Goal: Task Accomplishment & Management: Complete application form

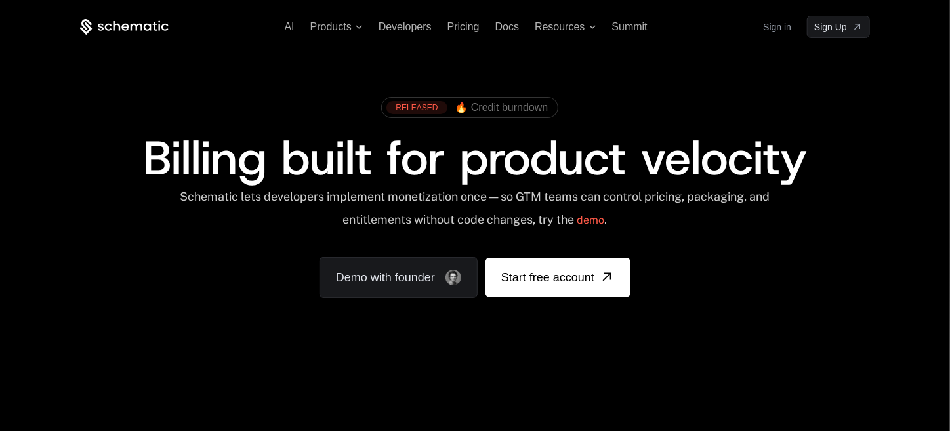
click at [772, 23] on link "Sign in" at bounding box center [777, 26] width 28 height 21
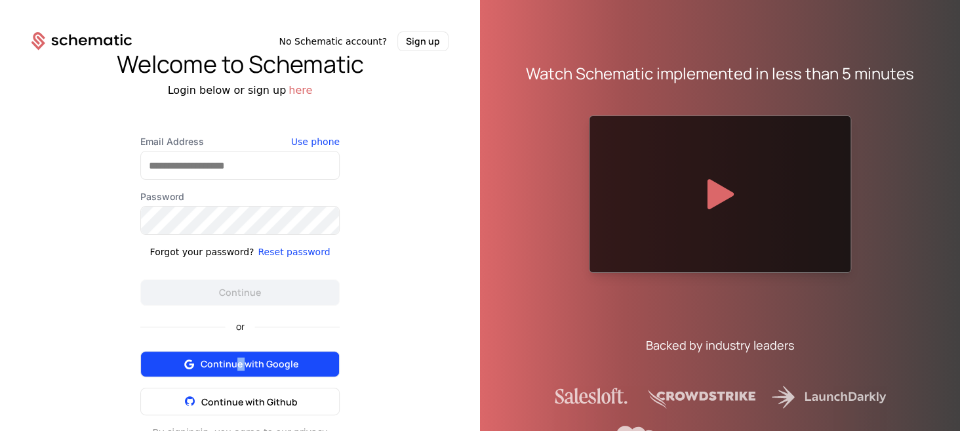
drag, startPoint x: 241, startPoint y: 348, endPoint x: 232, endPoint y: 358, distance: 13.9
click at [232, 358] on div "or Continue with Google Continue with Github" at bounding box center [239, 361] width 199 height 110
click at [232, 358] on span "Continue with Google" at bounding box center [250, 363] width 98 height 13
click at [254, 352] on button "Continue with Google" at bounding box center [239, 364] width 199 height 26
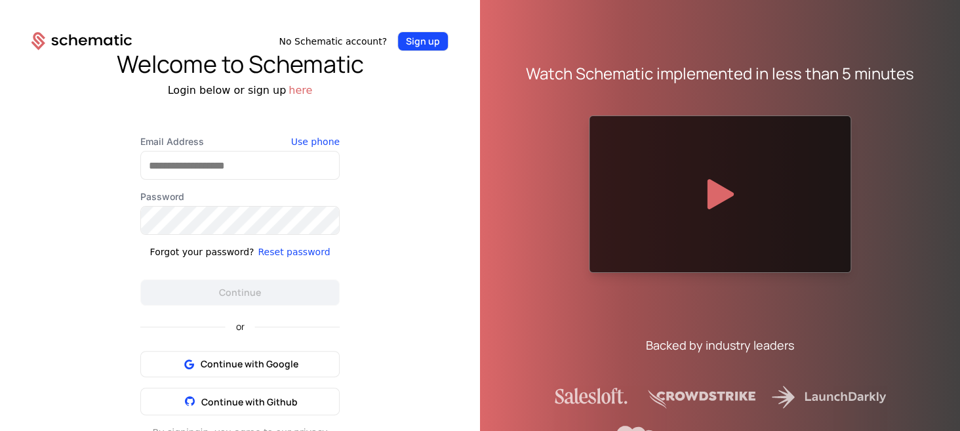
click at [407, 49] on button "Sign up" at bounding box center [422, 41] width 51 height 20
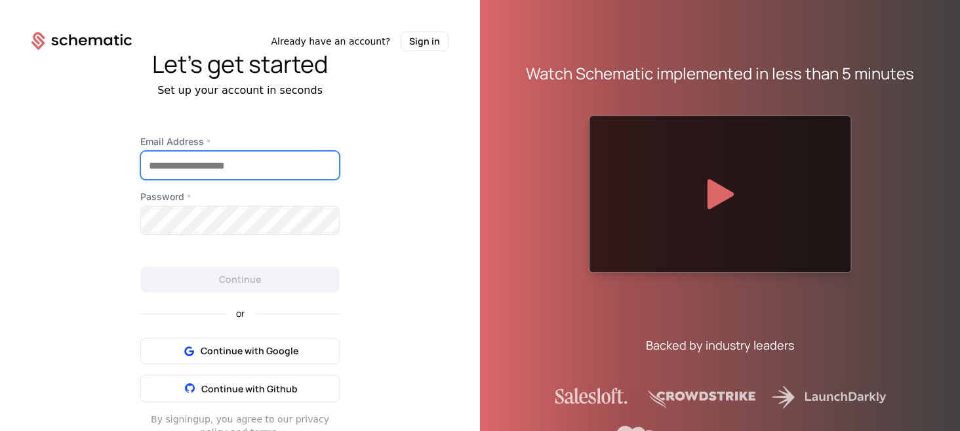
click at [245, 172] on input "Email Address *" at bounding box center [240, 165] width 198 height 28
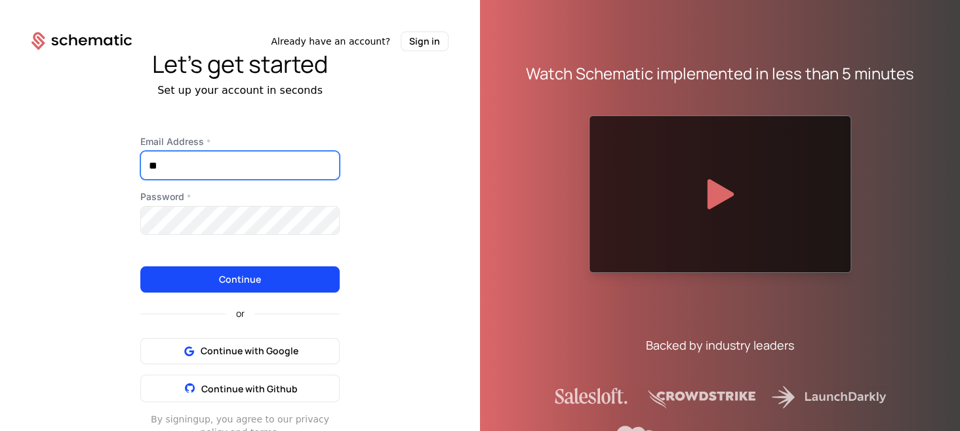
type input "*"
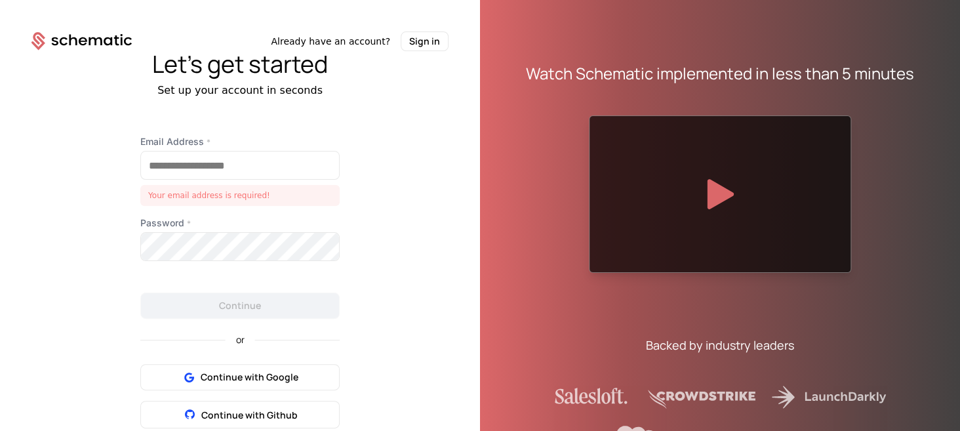
click at [188, 338] on div "or Continue with Google Continue with Github" at bounding box center [239, 374] width 199 height 110
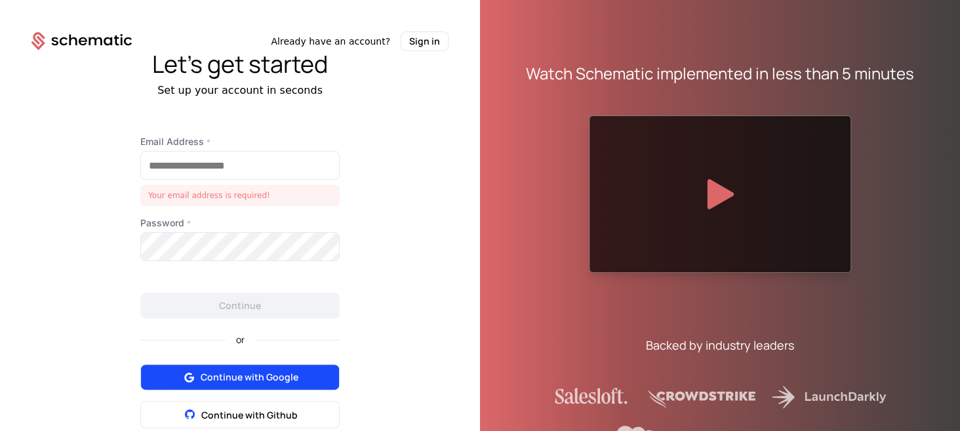
click at [189, 365] on button "Continue with Google" at bounding box center [239, 377] width 199 height 26
